Goal: Task Accomplishment & Management: Use online tool/utility

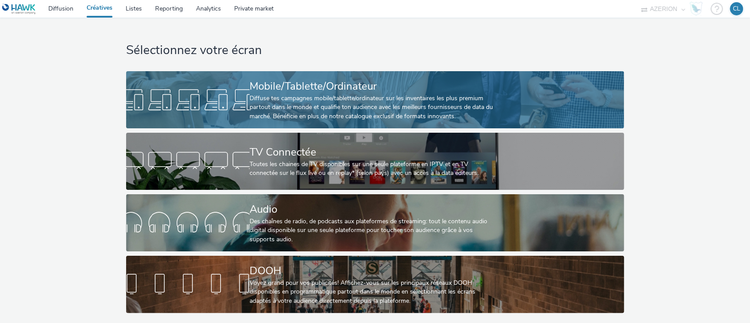
click at [284, 83] on div "Mobile/Tablette/Ordinateur" at bounding box center [373, 86] width 247 height 15
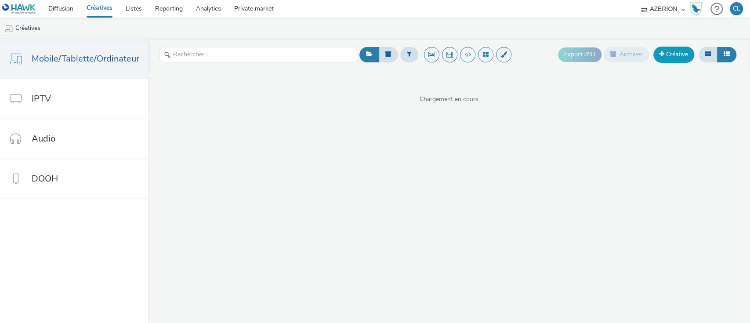
click at [670, 50] on link "Créative" at bounding box center [673, 55] width 41 height 16
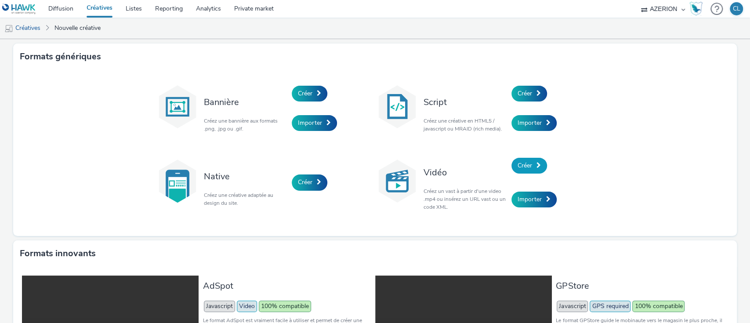
click at [524, 172] on link "Créer" at bounding box center [529, 166] width 36 height 16
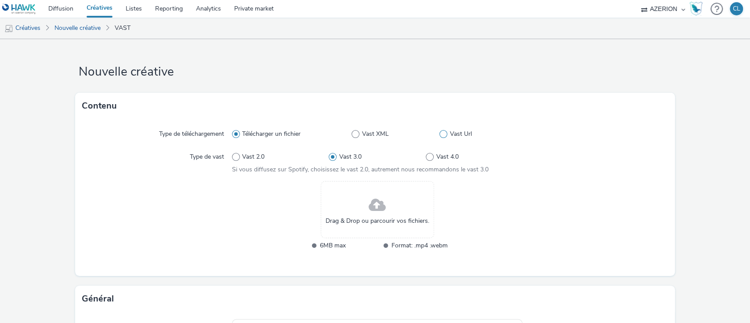
click at [439, 132] on span at bounding box center [443, 134] width 8 height 8
click at [439, 132] on input "Vast Url" at bounding box center [442, 134] width 6 height 6
radio input "false"
radio input "true"
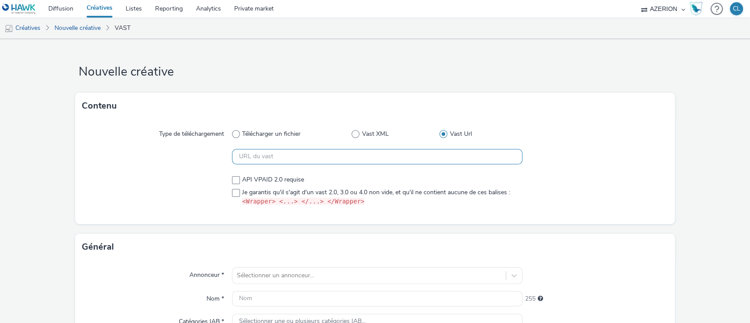
click at [379, 153] on input "text" at bounding box center [377, 156] width 291 height 15
paste input "https://[DOMAIN_NAME]/vast?vastUrl=eyp0ssbg542029691&xid=toyota&yid=azerion&zid…"
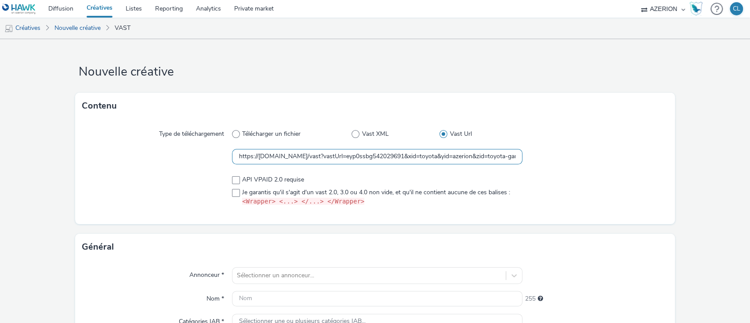
scroll to position [0, 1244]
type input "https://[DOMAIN_NAME]/vast?vastUrl=eyp0ssbg542029691&xid=toyota&yid=azerion&zid…"
click at [234, 190] on span at bounding box center [236, 193] width 8 height 8
checkbox input "true"
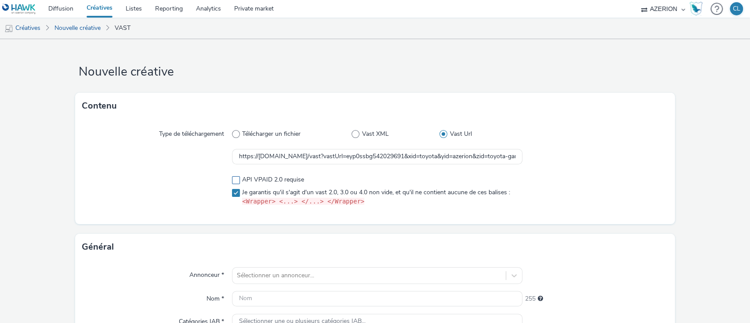
click at [235, 181] on span at bounding box center [236, 180] width 8 height 8
checkbox input "true"
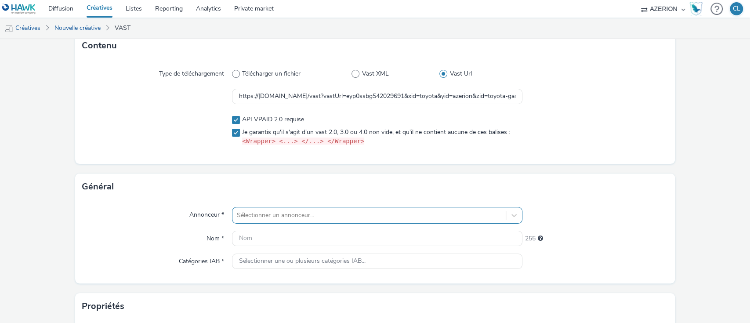
scroll to position [134, 0]
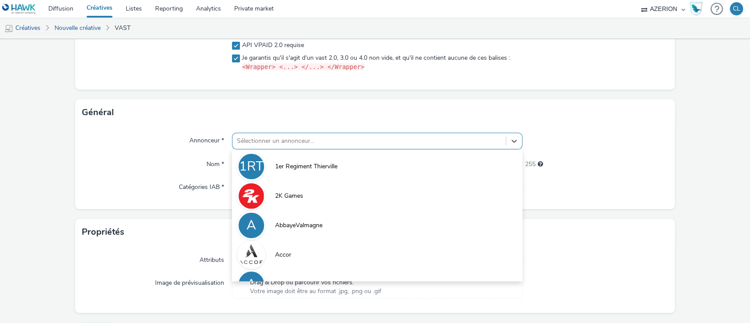
click at [275, 149] on div "option AbbayeValmagne focused, 3 of 10. 10 results available. Use Up and Down t…" at bounding box center [377, 141] width 291 height 17
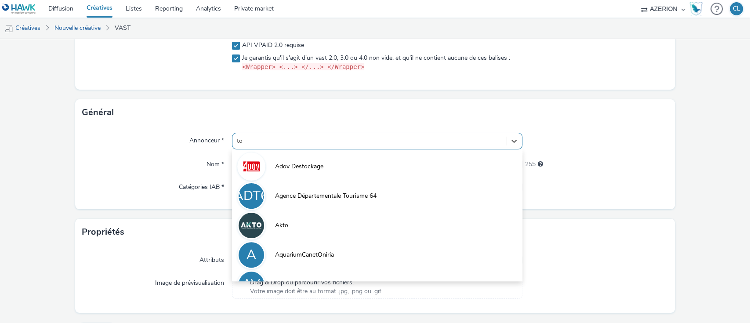
type input "toy"
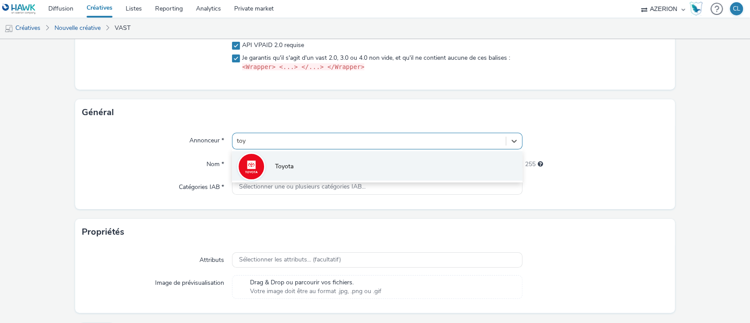
click at [286, 170] on span "Toyota" at bounding box center [284, 166] width 18 height 9
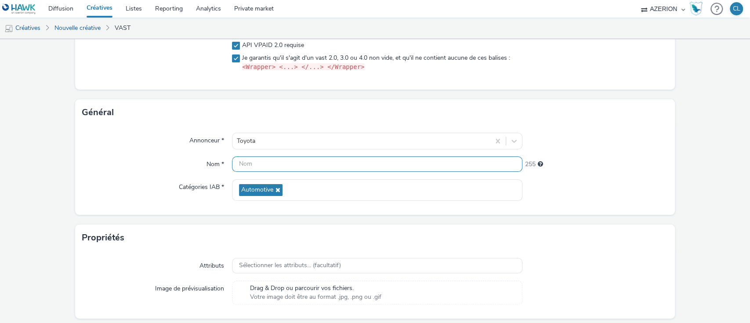
click at [300, 167] on input "text" at bounding box center [377, 163] width 291 height 15
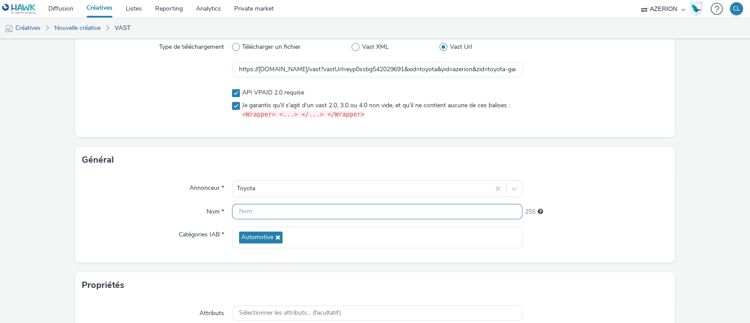
scroll to position [69, 0]
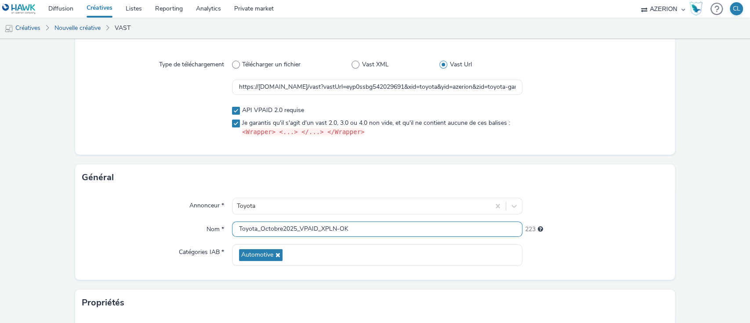
click at [298, 230] on input "Toyota_Octobre2025_VPAID_XPLN-OK" at bounding box center [377, 228] width 291 height 15
drag, startPoint x: 406, startPoint y: 223, endPoint x: 188, endPoint y: 212, distance: 218.7
click at [188, 212] on div "Annonceur * Toyota Nom * Toyota_Octobre2025_Preroll_DESKTOP_VPAID_XPLN-OK 207 C…" at bounding box center [375, 235] width 600 height 89
type input "Toyota_Octobre2025_Preroll_DESKTOP_VPAID_XPLN-OK"
click at [544, 222] on div "207" at bounding box center [594, 227] width 145 height 12
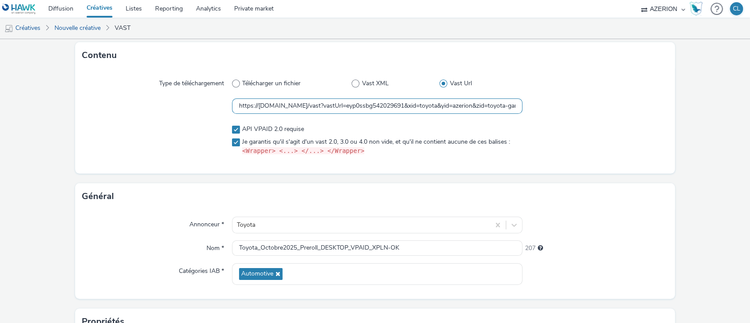
scroll to position [0, 1244]
drag, startPoint x: 235, startPoint y: 106, endPoint x: 732, endPoint y: 117, distance: 497.5
click at [732, 117] on form "Nouvelle créative Contenu Type de téléchargement Télécharger un fichier Vast XM…" at bounding box center [375, 212] width 750 height 447
paste input "https://[DOMAIN_NAME]/vast?vastUrl=eyp0ssbg542029691&xid=toyota&yid=azerion&zid…"
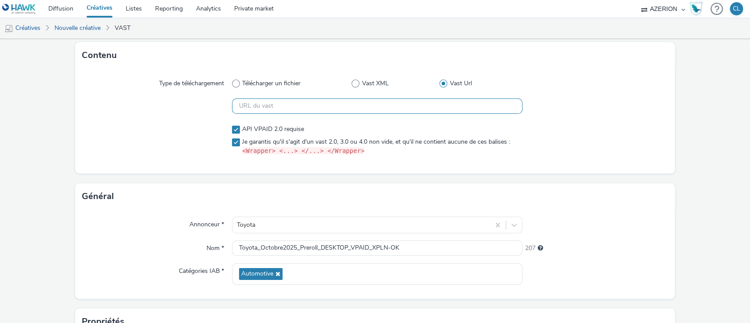
type input "https://[DOMAIN_NAME]/vast?vastUrl=eyp0ssbg542029691&xid=toyota&yid=azerion&zid…"
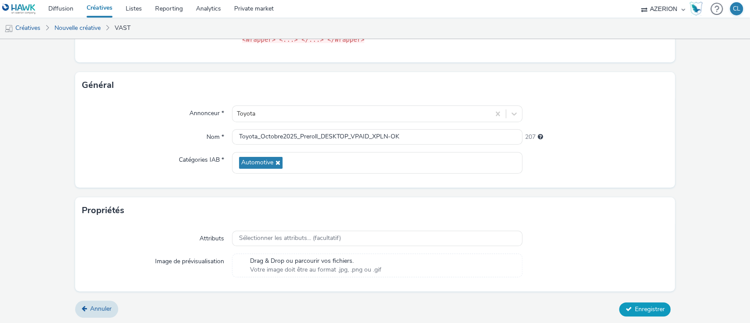
click at [619, 303] on button "Enregistrer" at bounding box center [644, 309] width 51 height 14
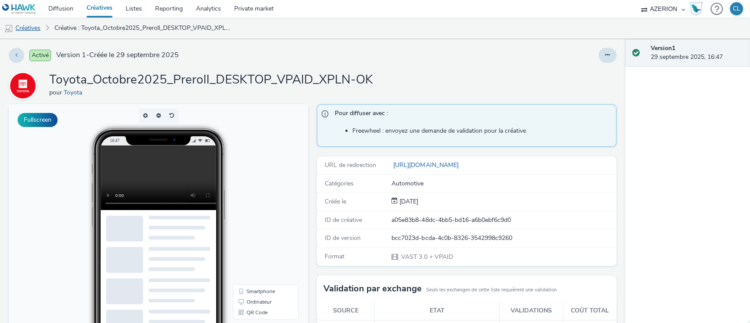
click at [27, 32] on link "Créatives" at bounding box center [22, 28] width 45 height 21
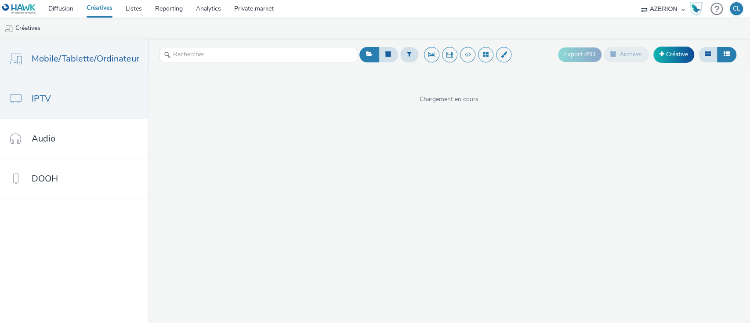
click at [91, 116] on link "IPTV" at bounding box center [74, 99] width 148 height 40
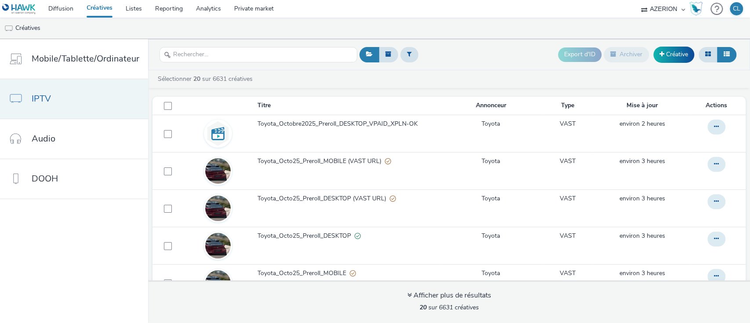
click at [114, 95] on link "IPTV" at bounding box center [74, 99] width 148 height 40
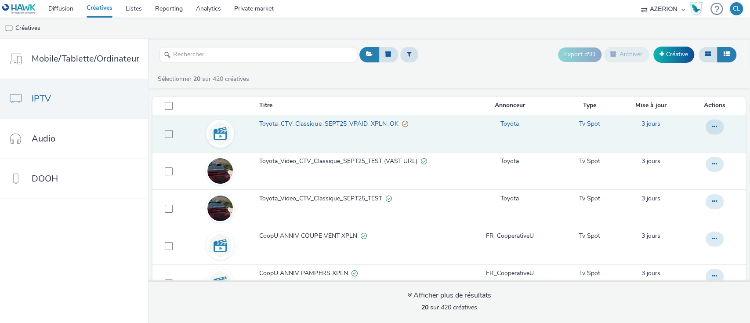
click at [348, 123] on span "Toyota_CTV_Classique_SEPT25_VPAID_XPLN_OK" at bounding box center [330, 124] width 142 height 9
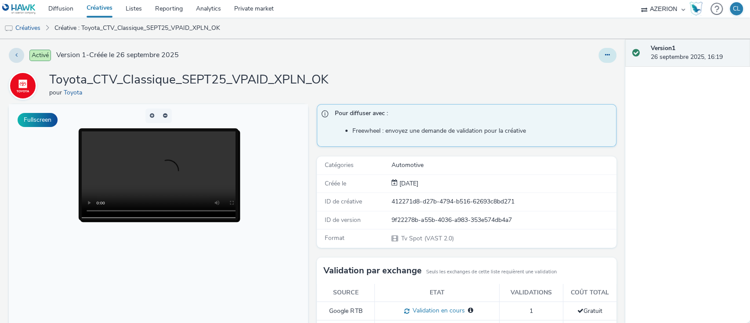
click at [604, 54] on button at bounding box center [607, 55] width 18 height 15
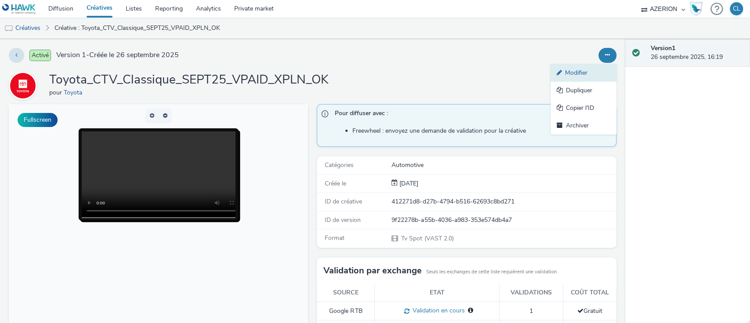
click at [577, 73] on link "Modifier" at bounding box center [584, 73] width 66 height 18
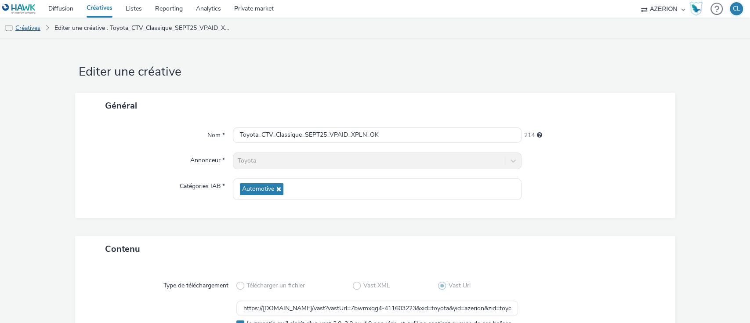
click at [28, 29] on link "Créatives" at bounding box center [22, 28] width 45 height 21
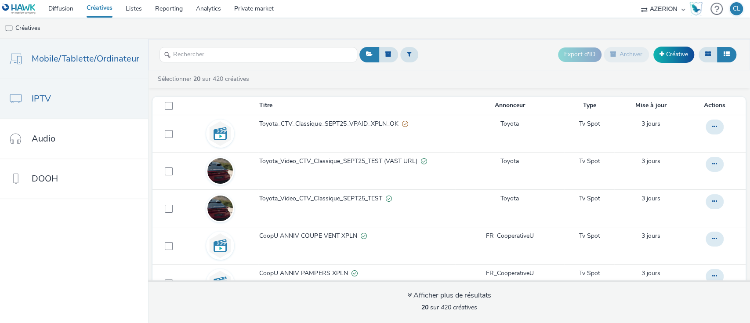
click at [84, 66] on link "Mobile/Tablette/Ordinateur" at bounding box center [74, 59] width 148 height 40
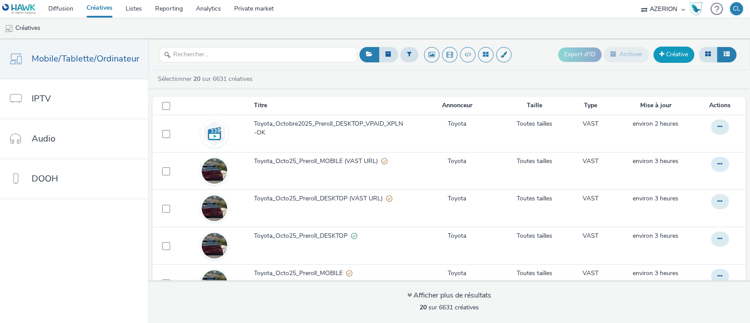
click at [679, 54] on link "Créative" at bounding box center [673, 55] width 41 height 16
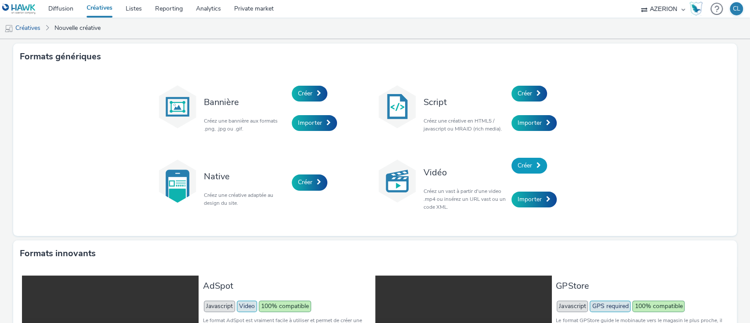
click at [522, 169] on span "Créer" at bounding box center [525, 165] width 15 height 8
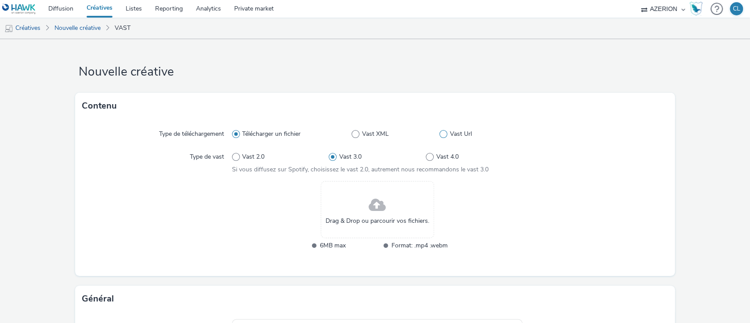
click at [439, 135] on span at bounding box center [443, 134] width 8 height 8
click at [439, 135] on input "Vast Url" at bounding box center [442, 134] width 6 height 6
radio input "false"
radio input "true"
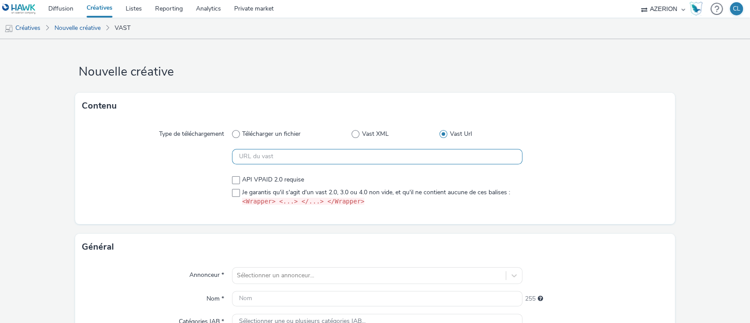
click at [260, 156] on input "text" at bounding box center [377, 156] width 291 height 15
paste input "https://[DOMAIN_NAME]/vast?vastUrl=oq0tys8w476153185&xid=toyota&yid=azerion&zid…"
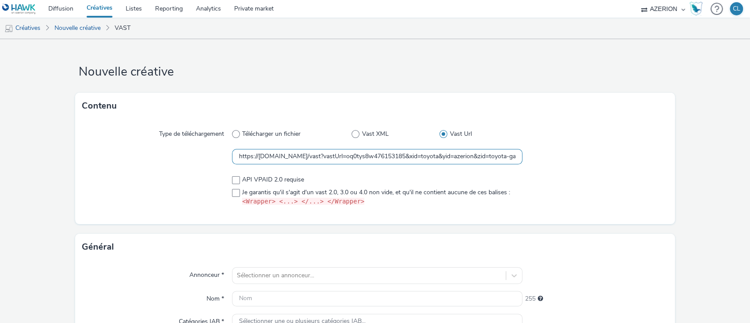
scroll to position [0, 1245]
type input "https://[DOMAIN_NAME]/vast?vastUrl=oq0tys8w476153185&xid=toyota&yid=azerion&zid…"
click at [236, 181] on span at bounding box center [236, 180] width 8 height 8
checkbox input "true"
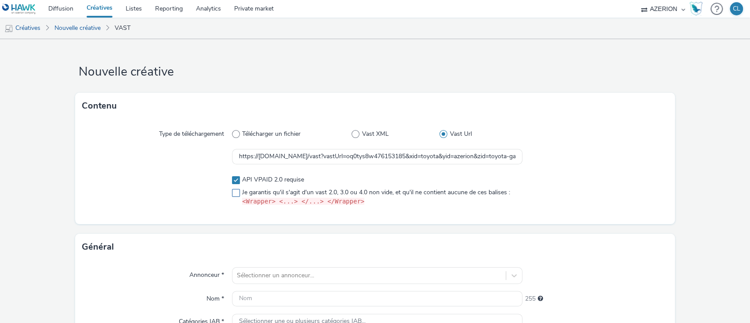
click at [232, 192] on span at bounding box center [236, 193] width 8 height 8
checkbox input "true"
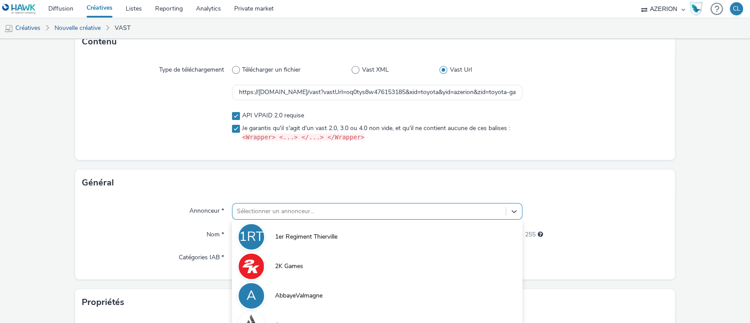
scroll to position [134, 0]
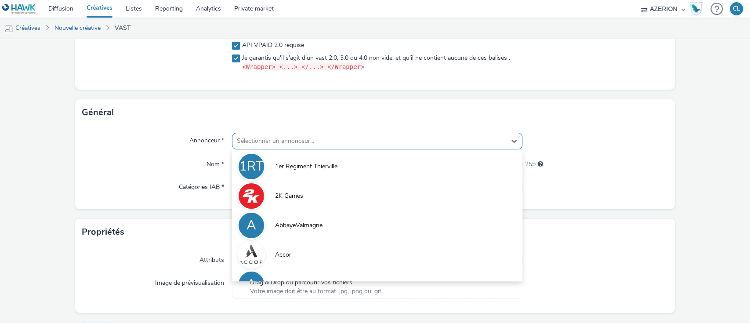
click at [334, 149] on div "option AbbayeValmagne focused, 3 of 10. 10 results available. Use Up and Down t…" at bounding box center [377, 141] width 291 height 17
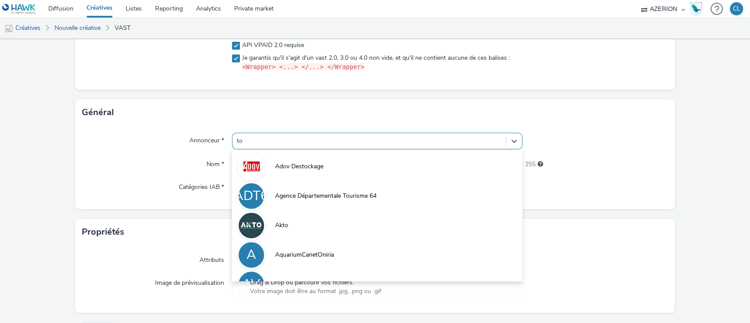
type input "toy"
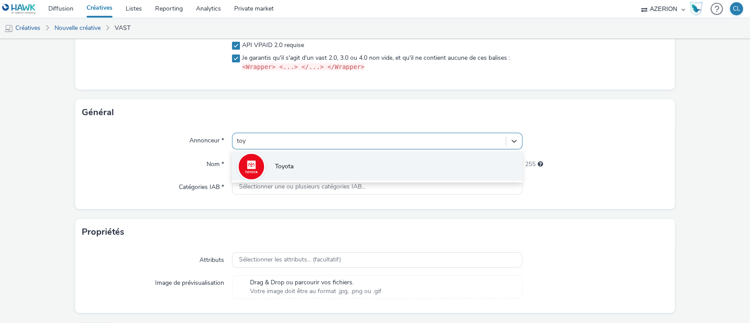
click at [300, 171] on li "Toyota" at bounding box center [377, 165] width 291 height 29
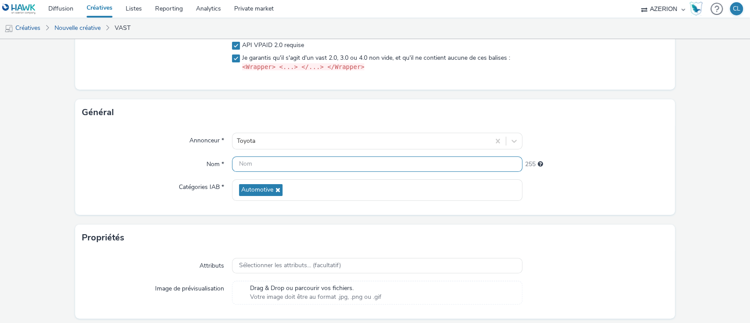
click at [280, 160] on input "text" at bounding box center [377, 163] width 291 height 15
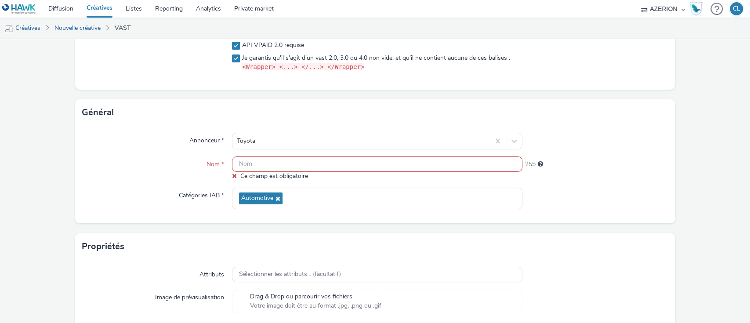
click at [355, 169] on input "text" at bounding box center [377, 163] width 291 height 15
paste input "Toyota_Octobre2025_Preroll_DESKTOP_VPAID_XPLN-OK"
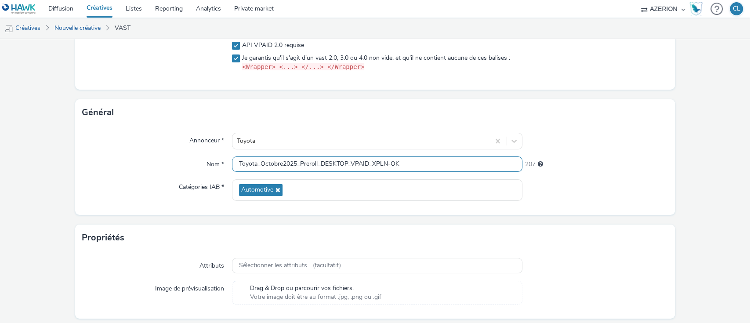
click at [344, 165] on input "Toyota_Octobre2025_Preroll_DESKTOP_VPAID_XPLN-OK" at bounding box center [377, 163] width 291 height 15
click at [406, 161] on input "Toyota_Octobre2025_Preroll_MOBILE_VPAID_XPLN-OK" at bounding box center [377, 163] width 291 height 15
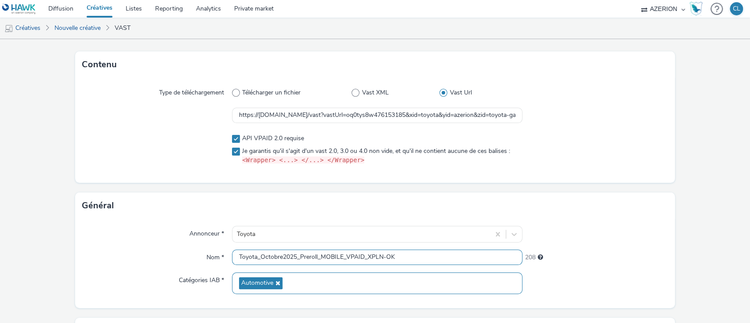
scroll to position [0, 0]
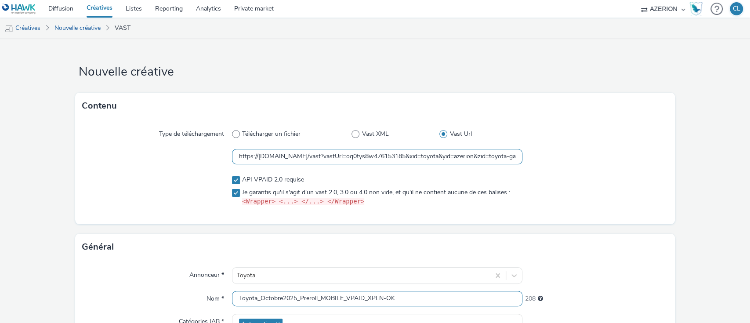
type input "Toyota_Octobre2025_Preroll_MOBILE_VPAID_XPLN-OK"
drag, startPoint x: 233, startPoint y: 156, endPoint x: 657, endPoint y: 151, distance: 424.5
click at [657, 151] on div "https://[DOMAIN_NAME]/vast?vastUrl=oq0tys8w476153185&xid=toyota&yid=azerion&zid…" at bounding box center [375, 157] width 586 height 16
type input "WK_ADVERTISER_NAME}&oid=${HAWK_CAMPAIGN_NAME}&lid=${HAWK_LINE_ID}&cid=${HAWK_CR…"
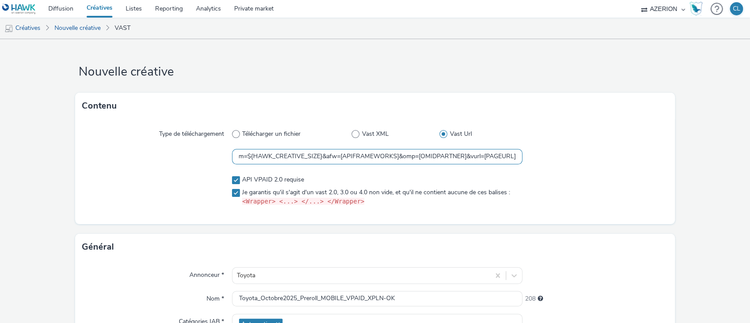
drag, startPoint x: 232, startPoint y: 156, endPoint x: 685, endPoint y: 197, distance: 455.3
click at [685, 197] on form "Nouvelle créative Contenu Type de téléchargement Télécharger un fichier Vast XM…" at bounding box center [375, 262] width 750 height 447
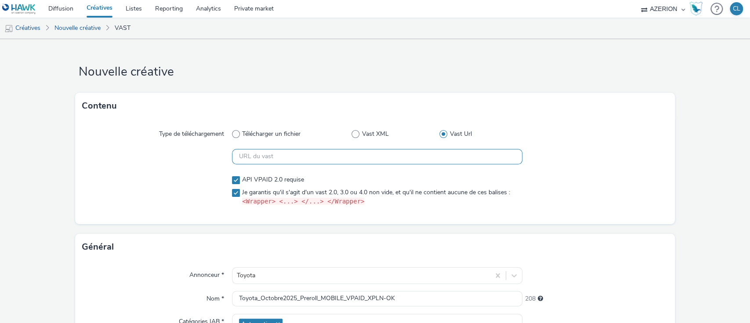
scroll to position [0, 0]
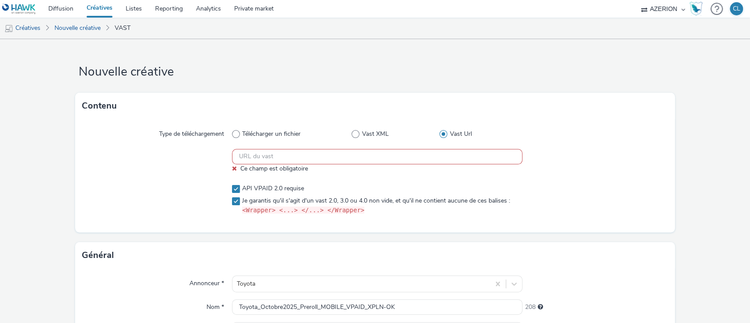
click at [251, 152] on input "text" at bounding box center [377, 156] width 291 height 15
paste input "https://[DOMAIN_NAME]/vast?vastUrl=oq0tys8w476153185&xid=toyota&yid=azerion&zid…"
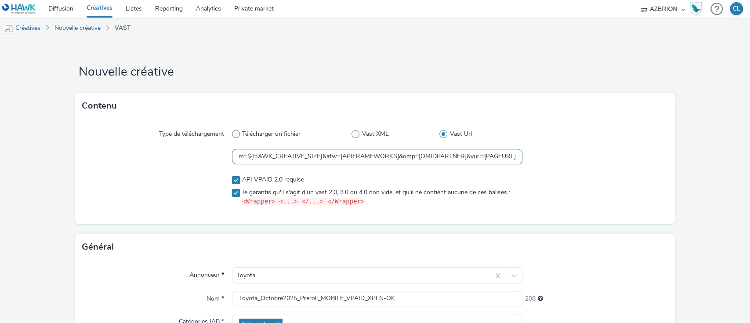
type input "https://[DOMAIN_NAME]/vast?vastUrl=oq0tys8w476153185&xid=toyota&yid=azerion&zid…"
click at [614, 146] on div "Type de téléchargement Télécharger un fichier Vast XML Vast Url https://[DOMAIN…" at bounding box center [375, 171] width 600 height 105
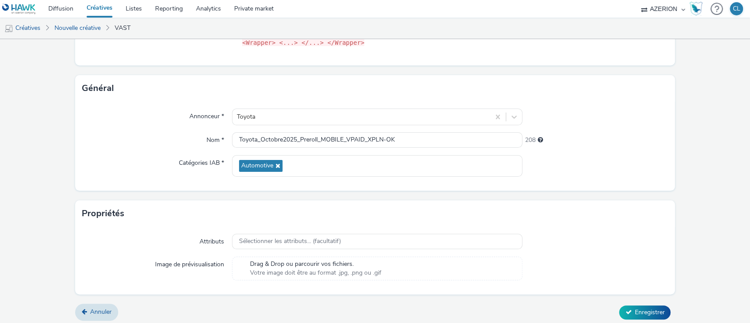
scroll to position [159, 0]
click at [618, 167] on div at bounding box center [594, 166] width 145 height 22
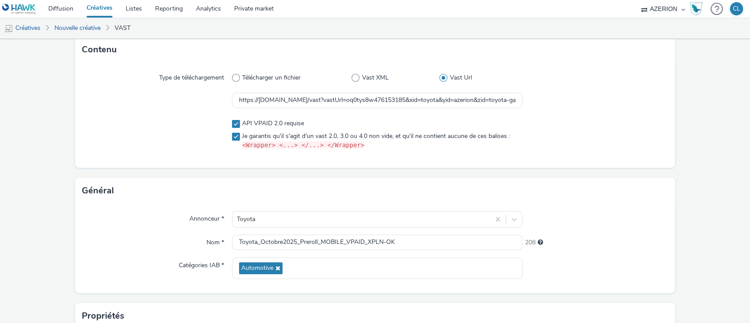
scroll to position [162, 0]
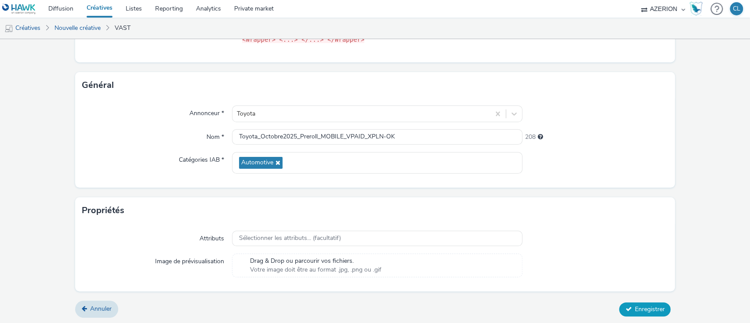
click at [648, 314] on button "Enregistrer" at bounding box center [644, 309] width 51 height 14
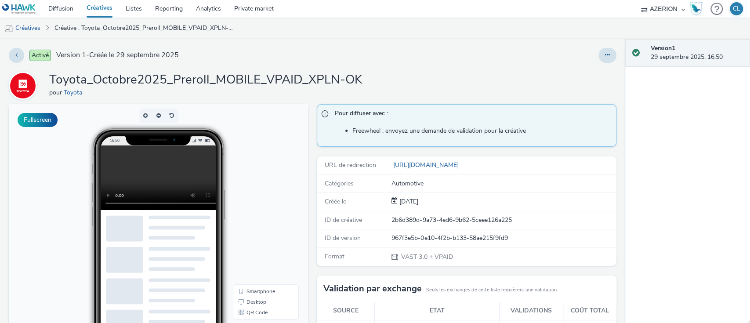
click at [518, 82] on div "Toyota_Octobre2025_Preroll_MOBILE_VPAID_XPLN-OK pour Toyota" at bounding box center [313, 86] width 608 height 28
